Goal: Transaction & Acquisition: Purchase product/service

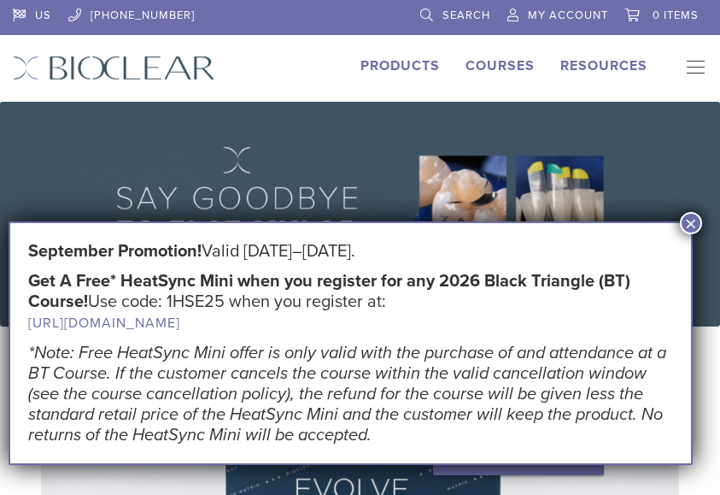
click at [694, 223] on button "×" at bounding box center [691, 223] width 22 height 22
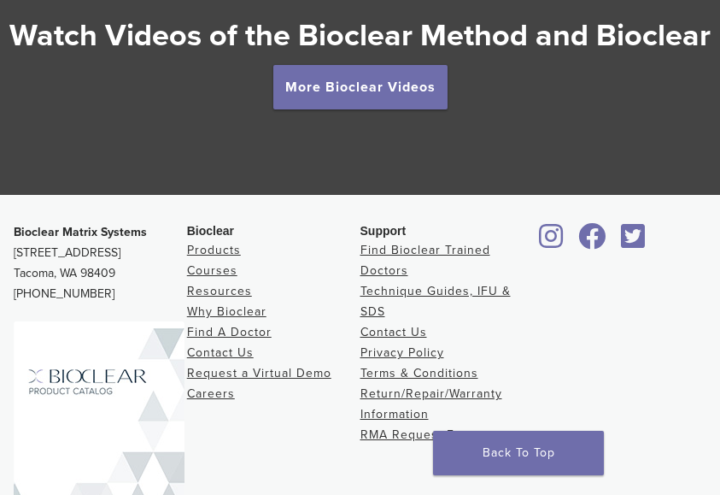
scroll to position [3172, 0]
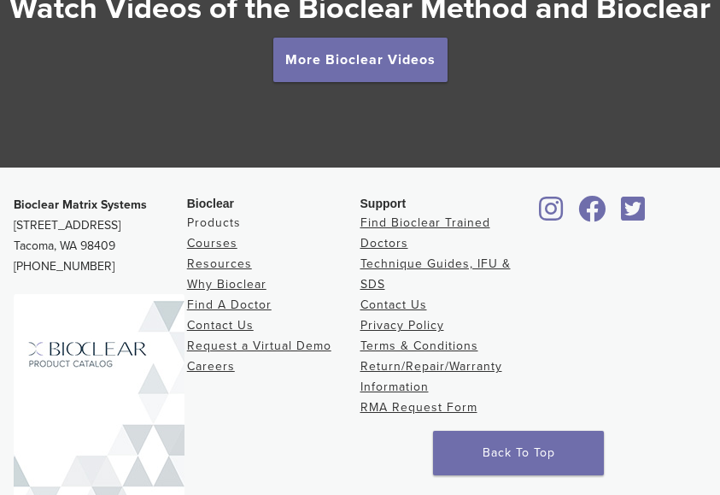
click at [212, 227] on link "Products" at bounding box center [214, 222] width 54 height 15
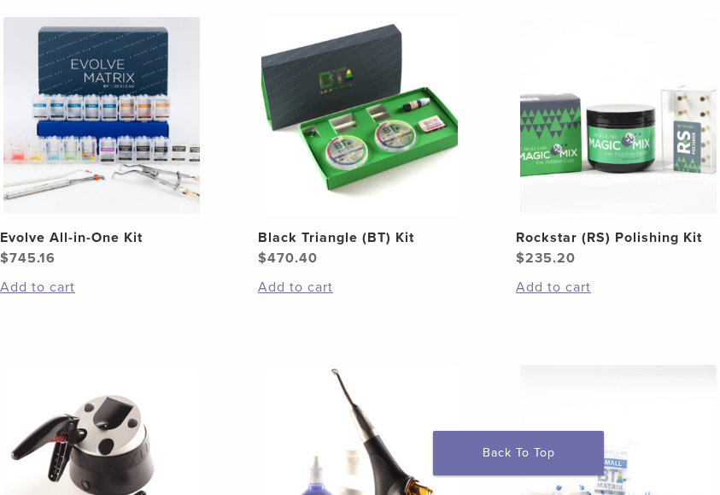
scroll to position [854, 0]
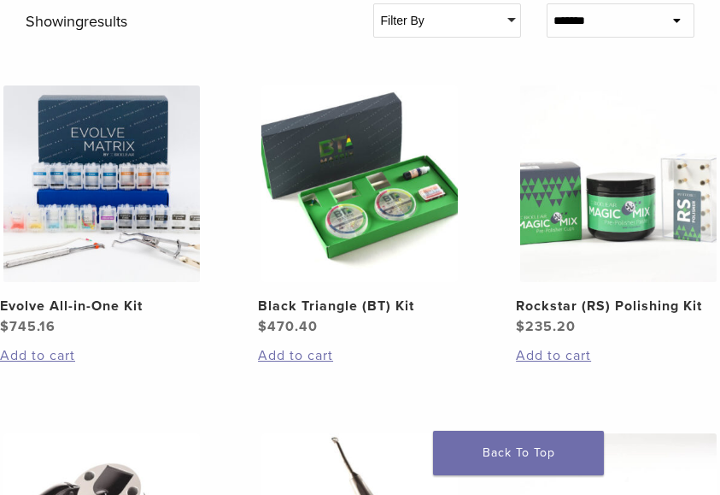
click at [339, 211] on img at bounding box center [359, 183] width 197 height 197
click at [339, 210] on img at bounding box center [359, 183] width 197 height 197
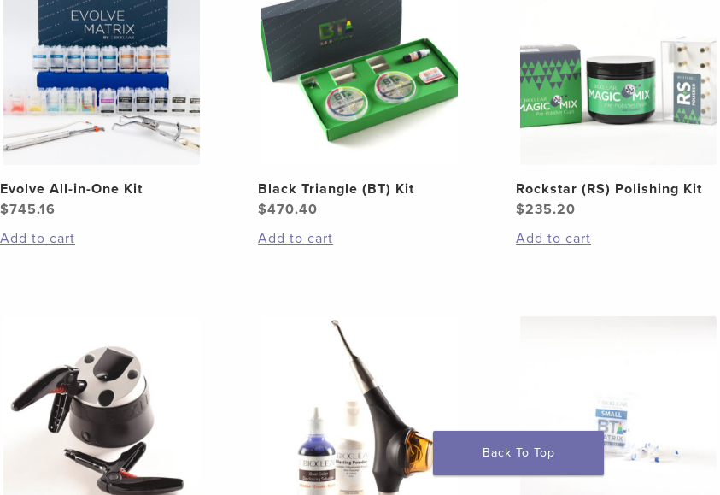
scroll to position [1273, 0]
